Goal: Task Accomplishment & Management: Use online tool/utility

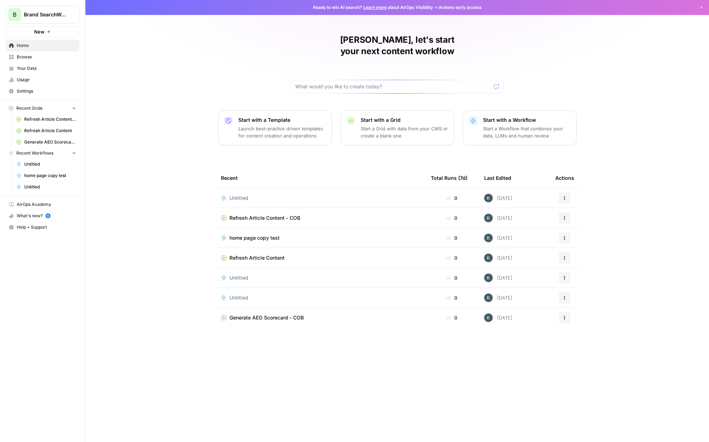
click at [474, 117] on button "Start with a Workflow Start a Workflow that combines your data, LLMs and human …" at bounding box center [520, 127] width 114 height 35
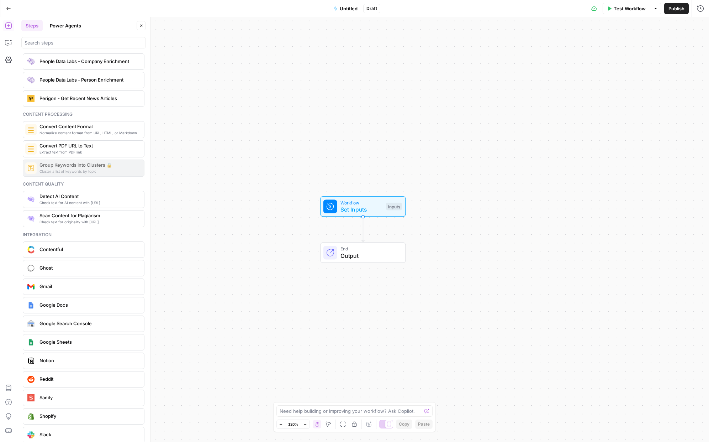
scroll to position [1161, 0]
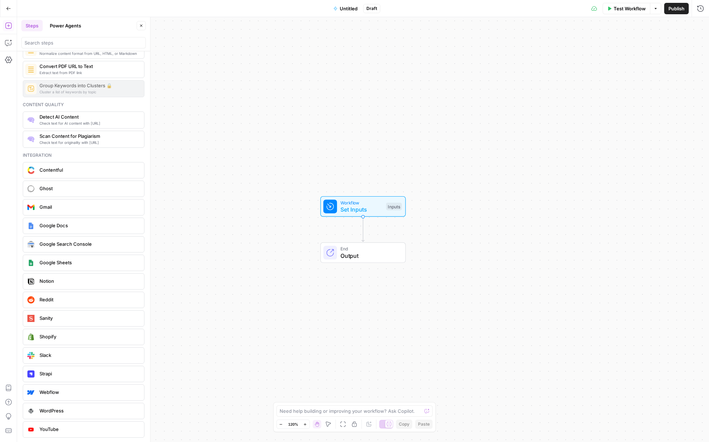
click at [11, 5] on button "Go Back" at bounding box center [8, 8] width 13 height 13
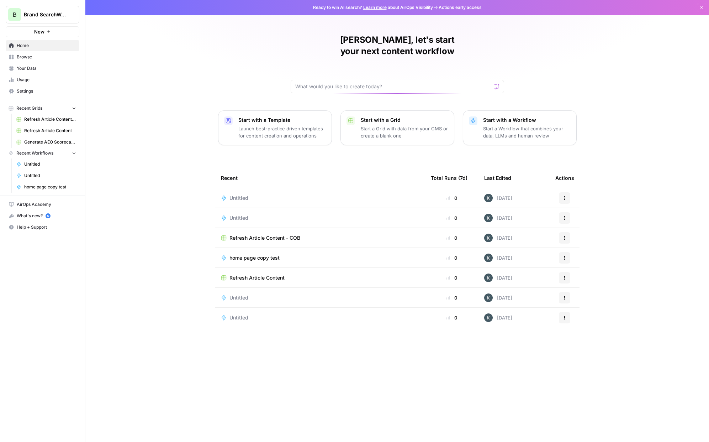
click at [362, 125] on p "Start a Grid with data from your CMS or create a blank one" at bounding box center [405, 132] width 88 height 14
